Goal: Find specific page/section: Find specific page/section

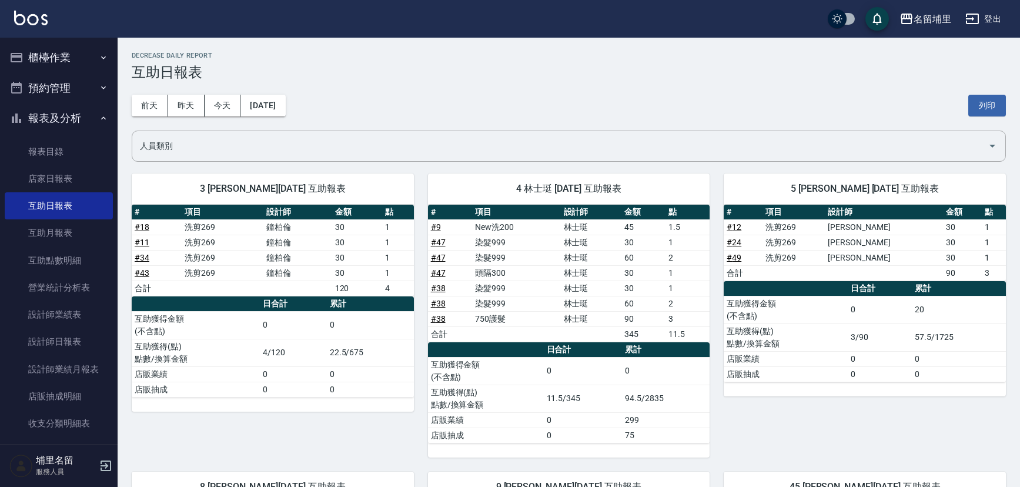
scroll to position [51, 0]
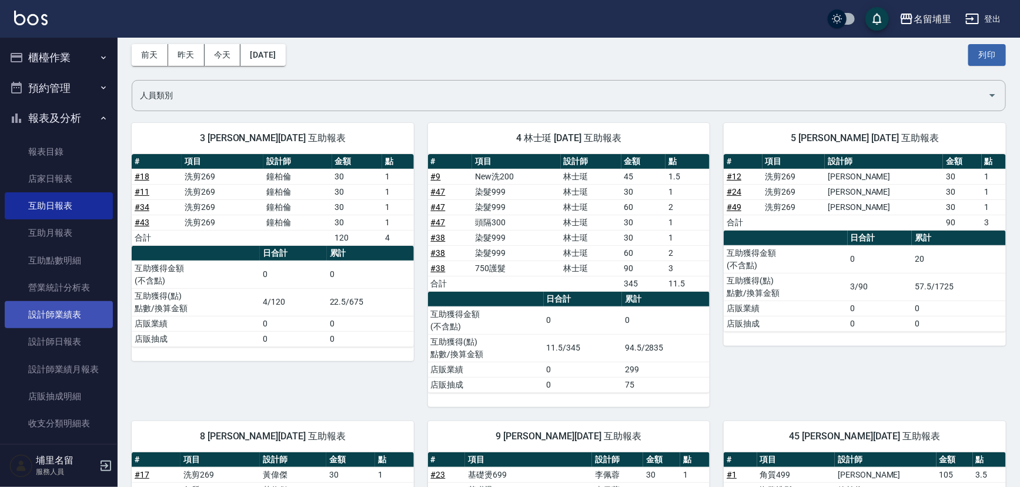
drag, startPoint x: 101, startPoint y: 337, endPoint x: 95, endPoint y: 320, distance: 18.0
click at [101, 337] on link "設計師日報表" at bounding box center [59, 341] width 108 height 27
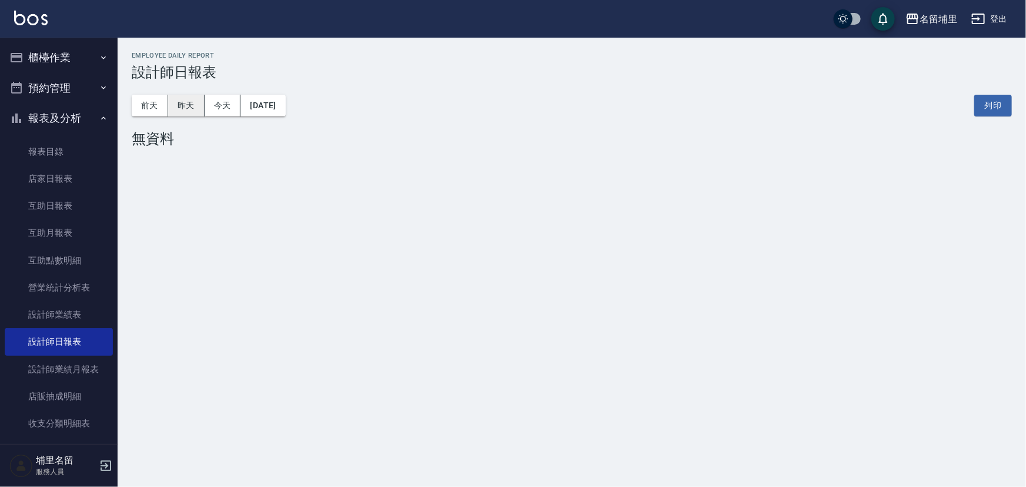
click at [194, 109] on button "昨天" at bounding box center [186, 106] width 36 height 22
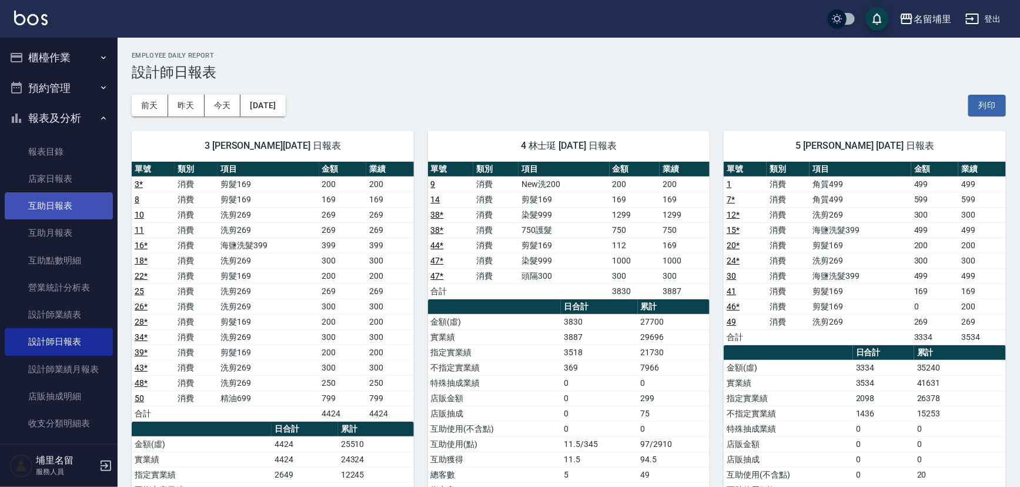
click at [45, 207] on link "互助日報表" at bounding box center [59, 205] width 108 height 27
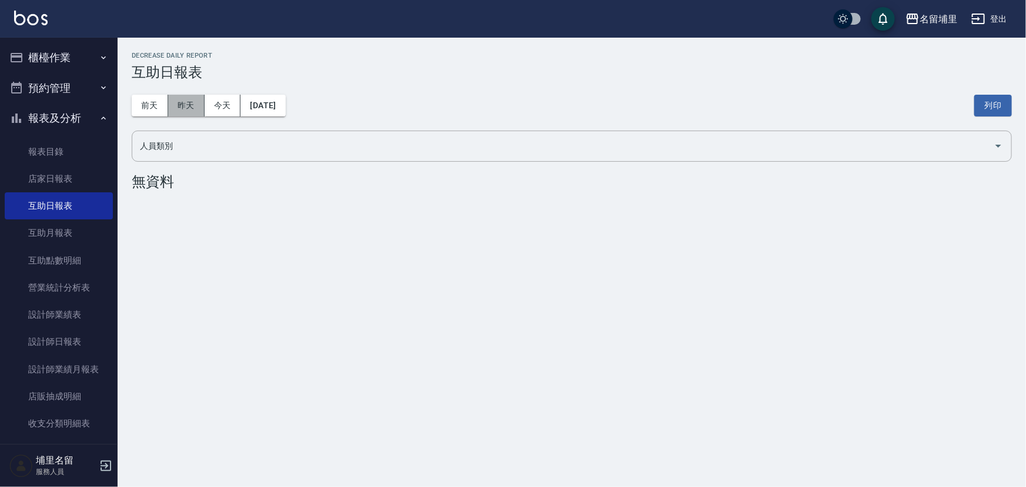
click at [196, 107] on button "昨天" at bounding box center [186, 106] width 36 height 22
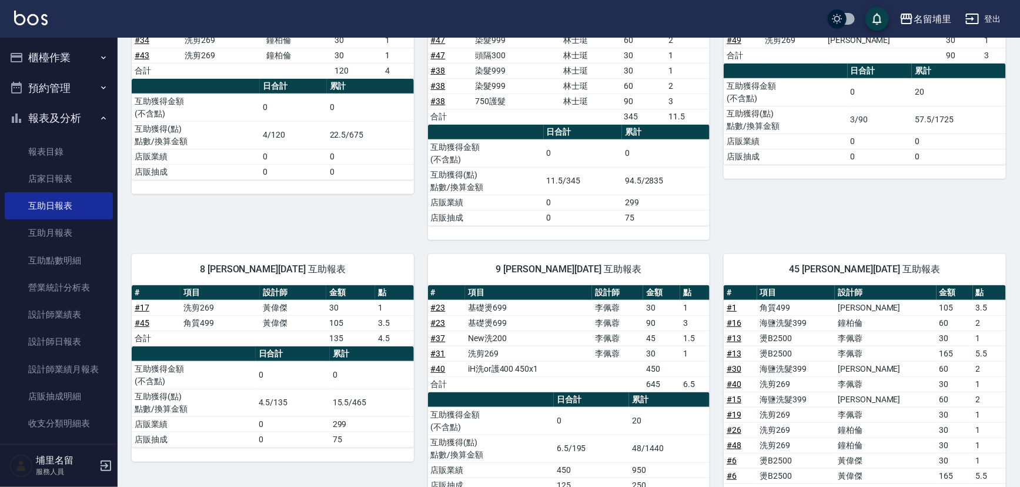
scroll to position [211, 0]
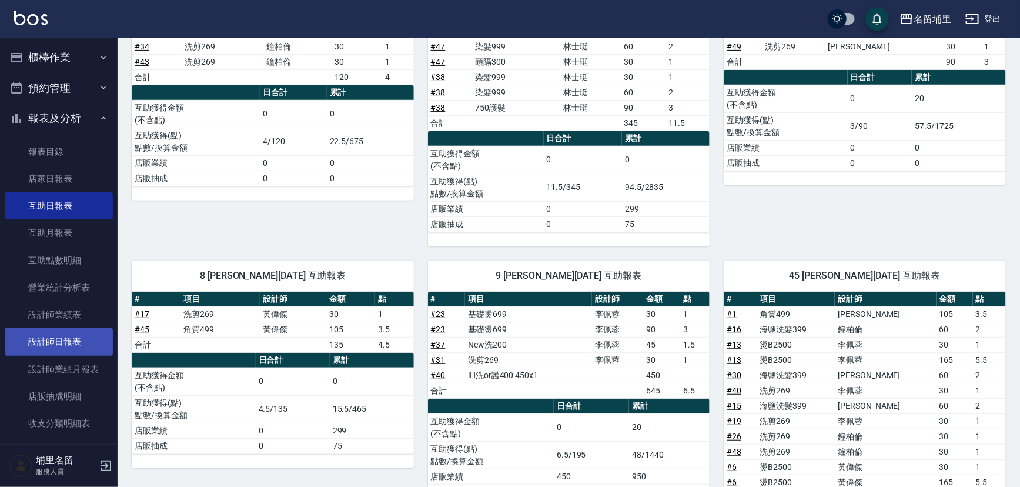
click at [60, 346] on link "設計師日報表" at bounding box center [59, 341] width 108 height 27
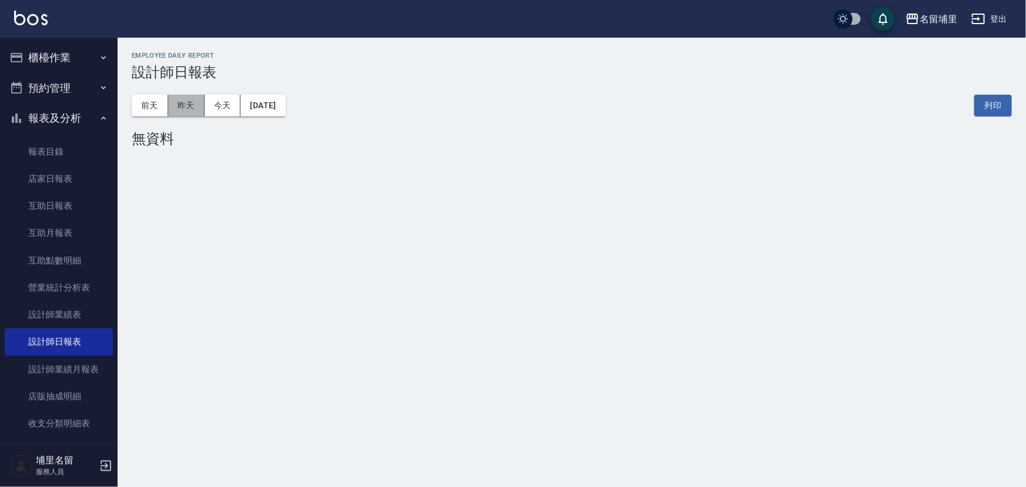
click at [190, 111] on button "昨天" at bounding box center [186, 106] width 36 height 22
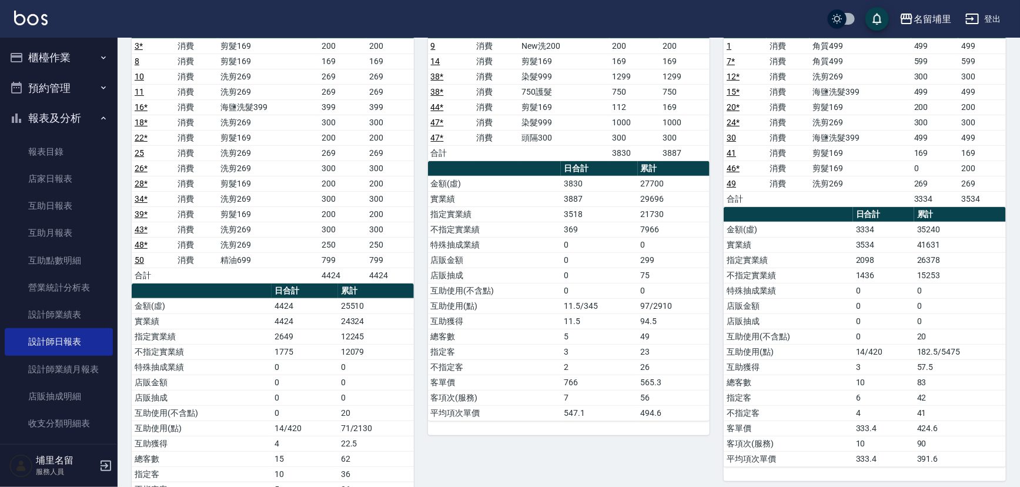
scroll to position [160, 0]
